Goal: Transaction & Acquisition: Book appointment/travel/reservation

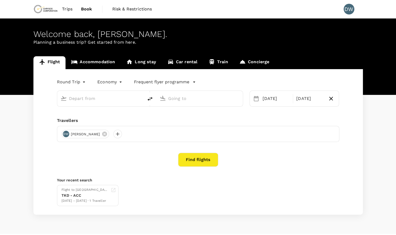
type input "[GEOGRAPHIC_DATA] (TKD)"
type input "Kotoka Intl (ACC)"
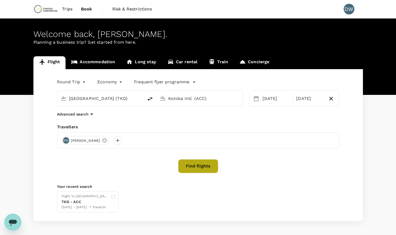
click at [191, 167] on button "Find flights" at bounding box center [198, 166] width 40 height 14
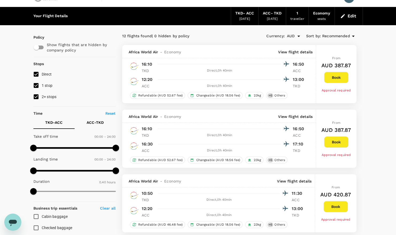
scroll to position [11, 0]
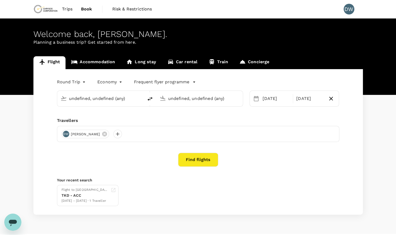
type input "[GEOGRAPHIC_DATA] (TKD)"
type input "Kotoka Intl (ACC)"
type input "[GEOGRAPHIC_DATA] (TKD)"
type input "Kotoka Intl (ACC)"
type input "[GEOGRAPHIC_DATA] (TKD)"
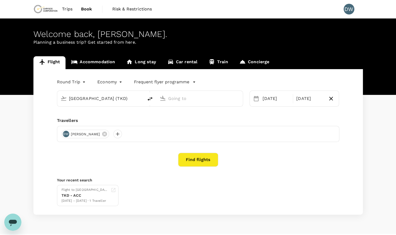
type input "Kotoka Intl (ACC)"
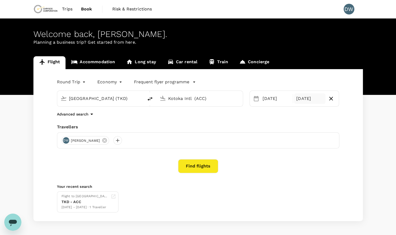
click at [308, 97] on div "[DATE]" at bounding box center [309, 98] width 31 height 11
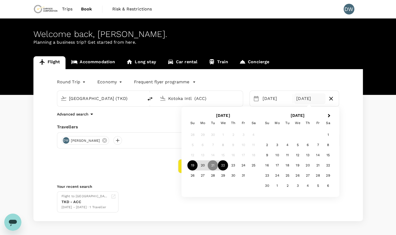
click at [224, 164] on div "22" at bounding box center [223, 165] width 10 height 10
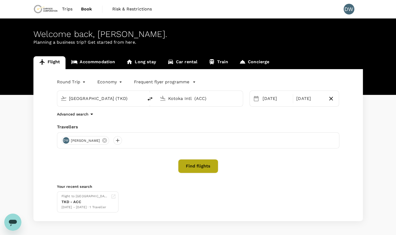
click at [194, 165] on button "Find flights" at bounding box center [198, 166] width 40 height 14
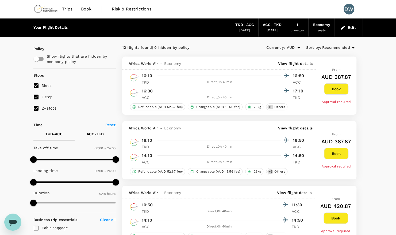
click at [338, 153] on button "Book" at bounding box center [336, 153] width 24 height 11
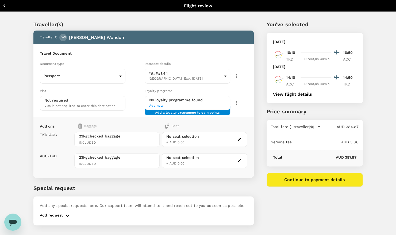
click at [4, 6] on icon "button" at bounding box center [4, 5] width 2 height 3
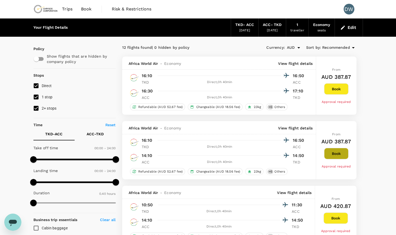
click at [339, 154] on button "Book" at bounding box center [336, 153] width 24 height 11
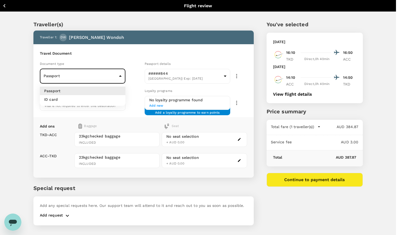
click at [114, 78] on body "Back to flight results Flight review Traveller(s) Traveller 1 : [PERSON_NAME] W…" at bounding box center [200, 124] width 400 height 249
click at [114, 78] on div at bounding box center [200, 117] width 400 height 235
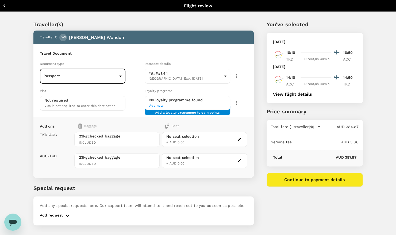
click at [260, 120] on div "You've selected [DATE] 16:10 16:50 TKD Direct , 0h 40min ACC [DATE] 14:10 14:50…" at bounding box center [308, 119] width 109 height 224
click at [281, 201] on div "You've selected [DATE] 16:10 16:50 TKD Direct , 0h 40min ACC [DATE] 14:10 14:50…" at bounding box center [308, 119] width 109 height 224
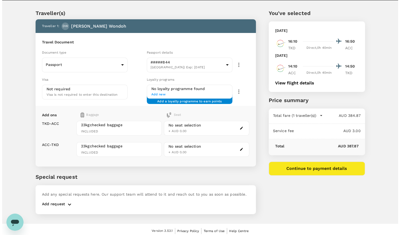
scroll to position [14, 0]
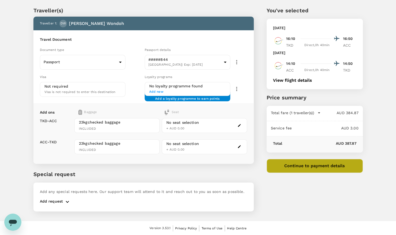
click at [318, 164] on button "Continue to payment details" at bounding box center [315, 166] width 96 height 14
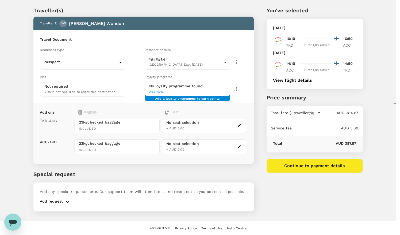
type input "9c4289b1-14a3-4119-8736-521306e5ca8f"
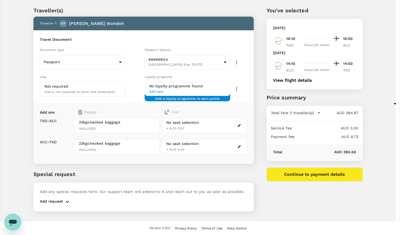
type textarea "For Defensive Driving Training in [GEOGRAPHIC_DATA]"
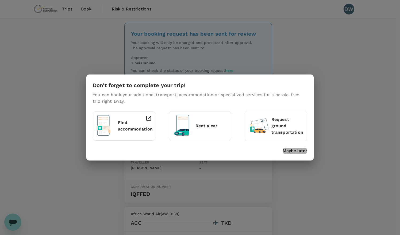
click at [290, 151] on p "Maybe later" at bounding box center [295, 151] width 25 height 6
